Goal: Use online tool/utility: Utilize a website feature to perform a specific function

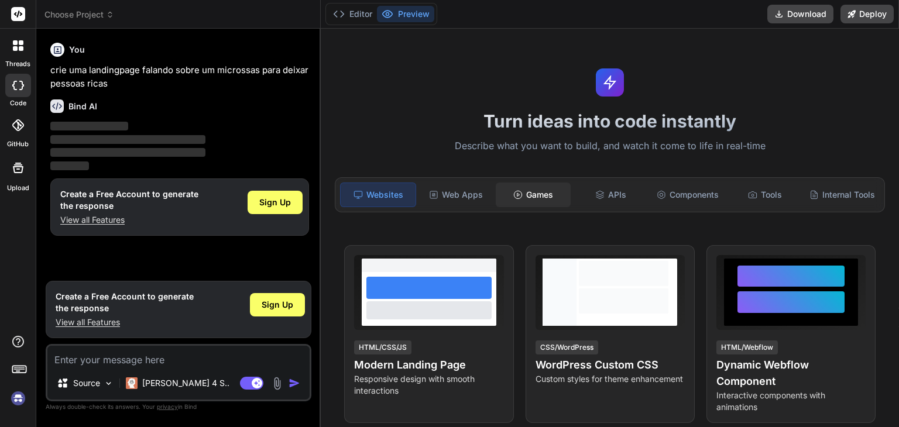
click at [513, 195] on icon at bounding box center [517, 194] width 9 height 9
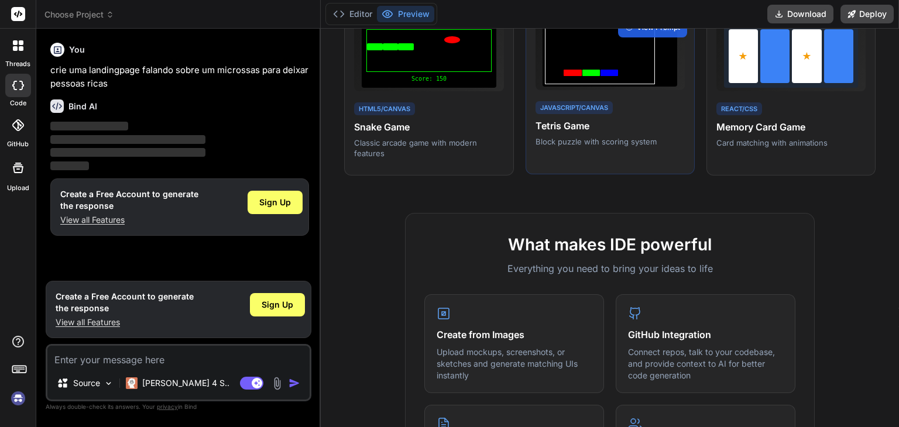
scroll to position [59, 0]
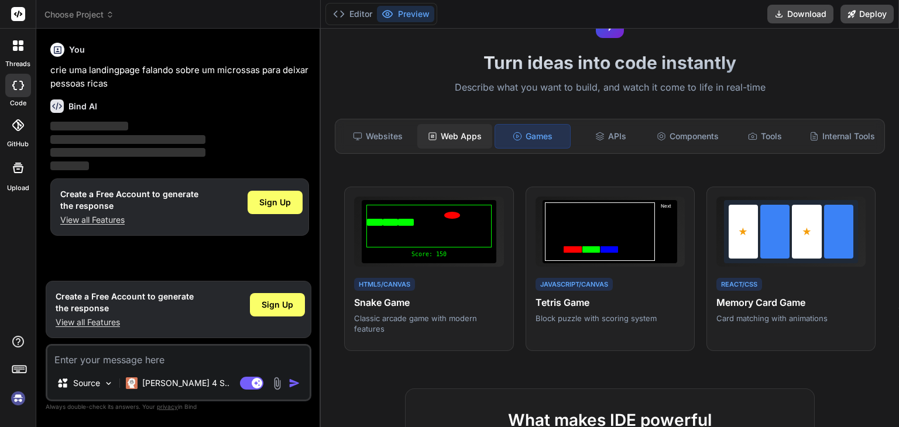
click at [461, 138] on div "Web Apps" at bounding box center [454, 136] width 75 height 25
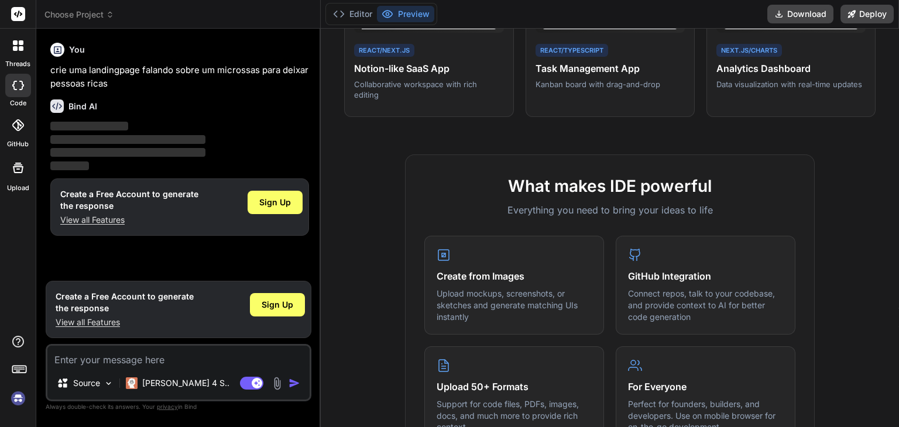
scroll to position [117, 0]
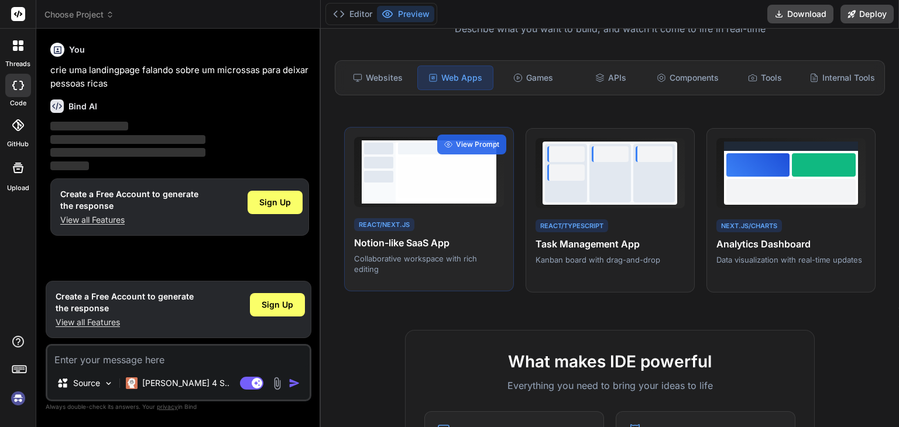
click at [391, 204] on div at bounding box center [378, 171] width 33 height 63
click at [459, 150] on span "View Prompt" at bounding box center [477, 144] width 43 height 11
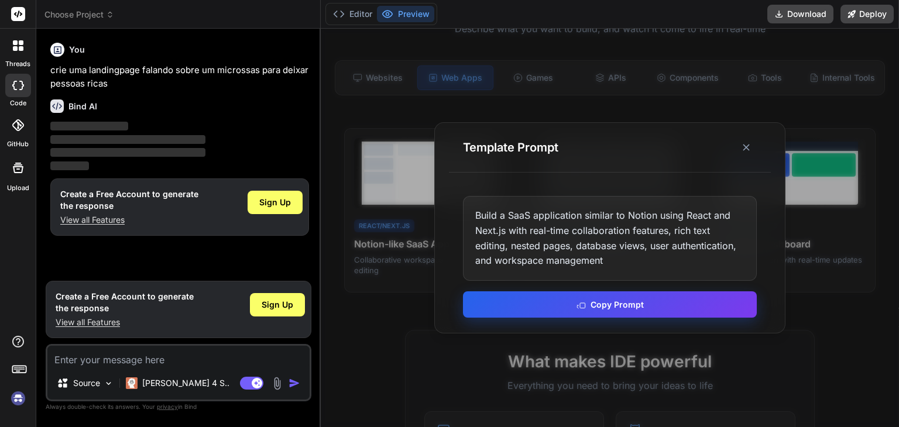
click at [621, 307] on button "Copy Prompt" at bounding box center [610, 304] width 294 height 26
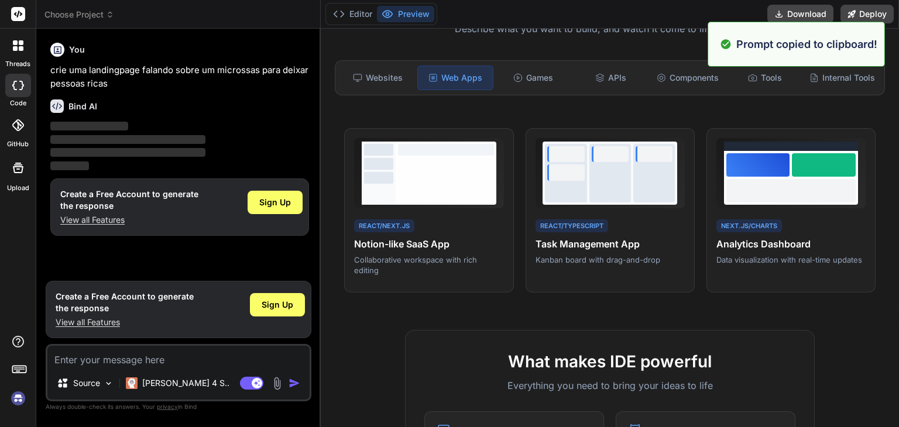
click at [22, 61] on label "threads" at bounding box center [17, 64] width 25 height 10
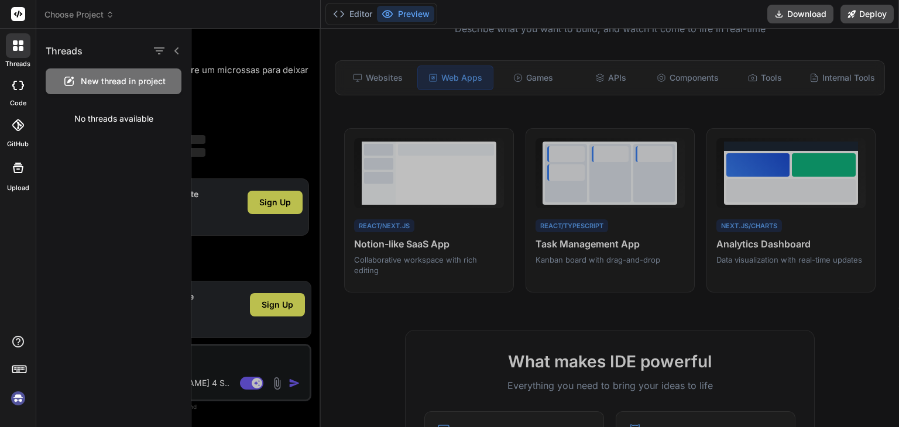
click at [22, 61] on label "threads" at bounding box center [17, 64] width 25 height 10
click at [17, 88] on icon at bounding box center [18, 85] width 12 height 9
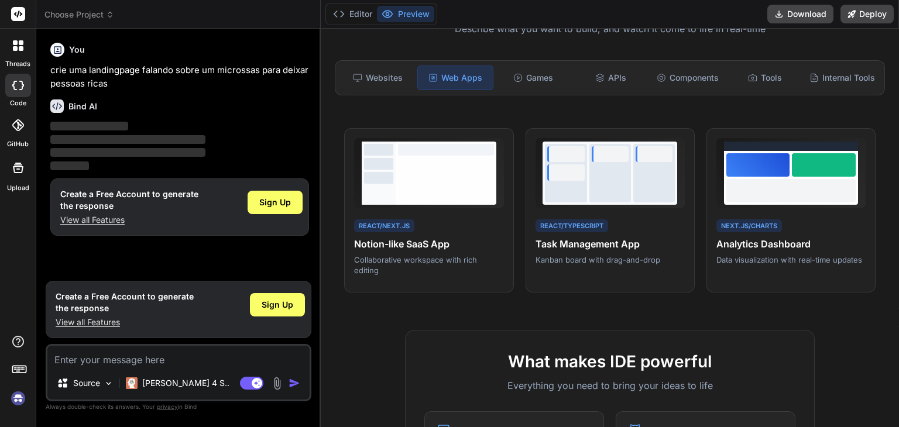
click at [17, 88] on icon at bounding box center [18, 85] width 12 height 9
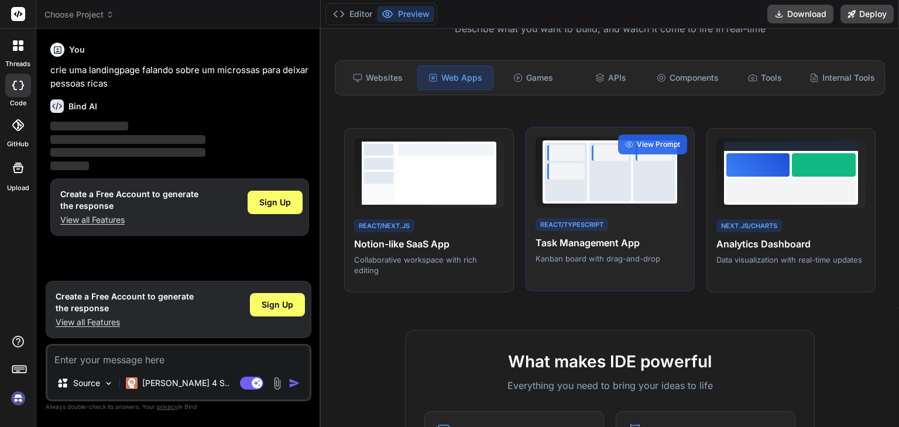
scroll to position [0, 0]
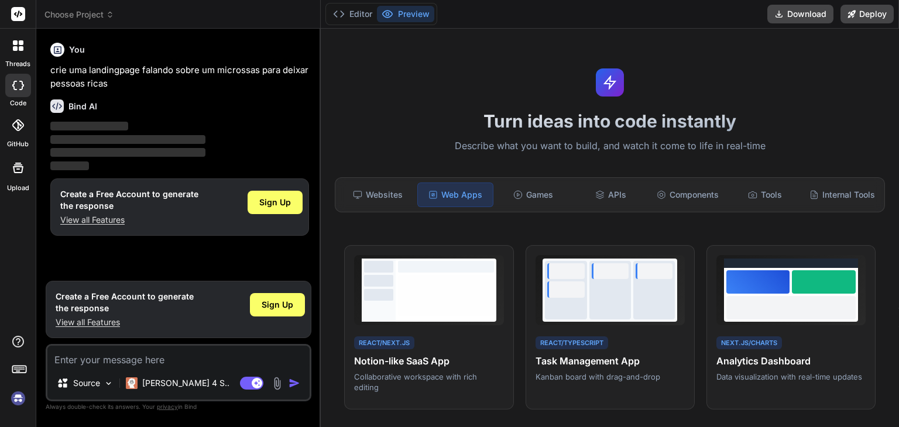
click at [133, 362] on textarea at bounding box center [178, 356] width 262 height 21
click at [161, 373] on div "[PERSON_NAME] 4 S.." at bounding box center [177, 383] width 113 height 23
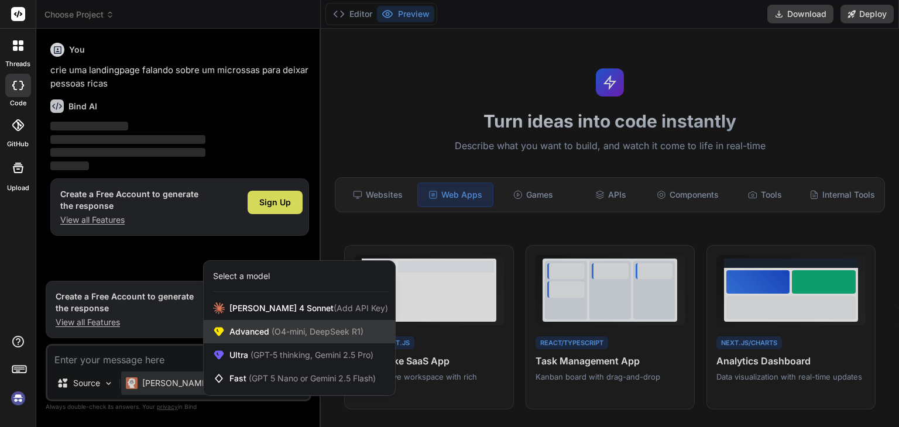
click at [276, 325] on div "Advanced (O4-mini, DeepSeek R1)" at bounding box center [299, 331] width 191 height 23
type textarea "x"
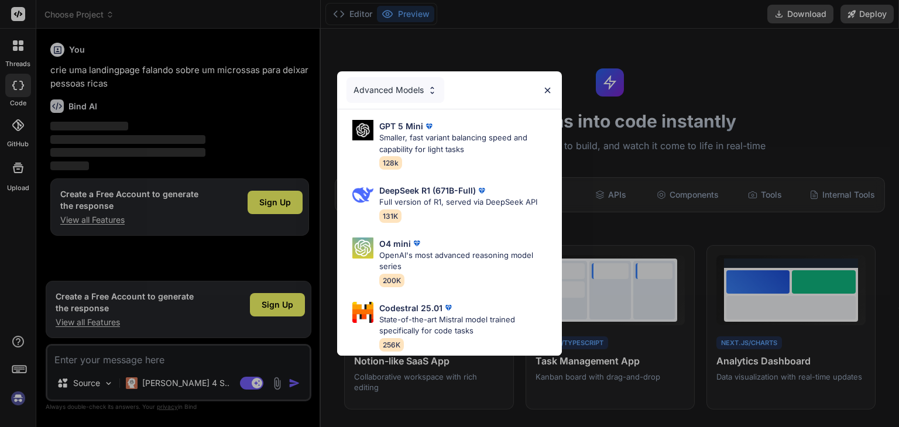
click at [550, 85] on img at bounding box center [547, 90] width 10 height 10
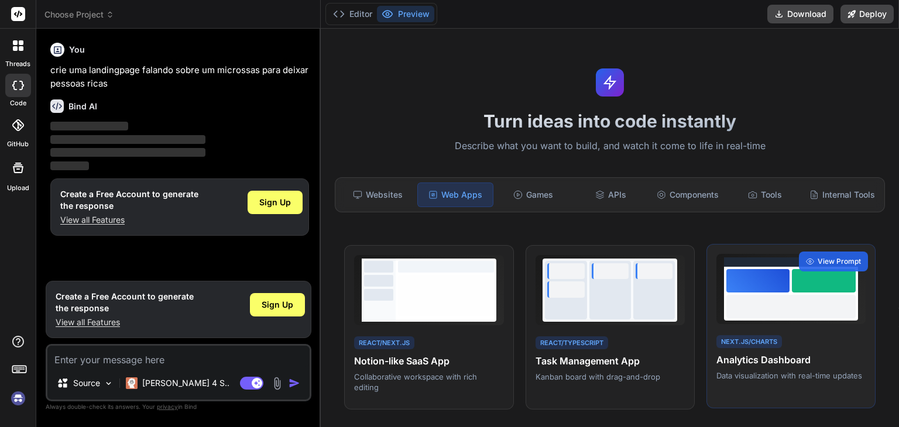
scroll to position [176, 0]
